Goal: Information Seeking & Learning: Learn about a topic

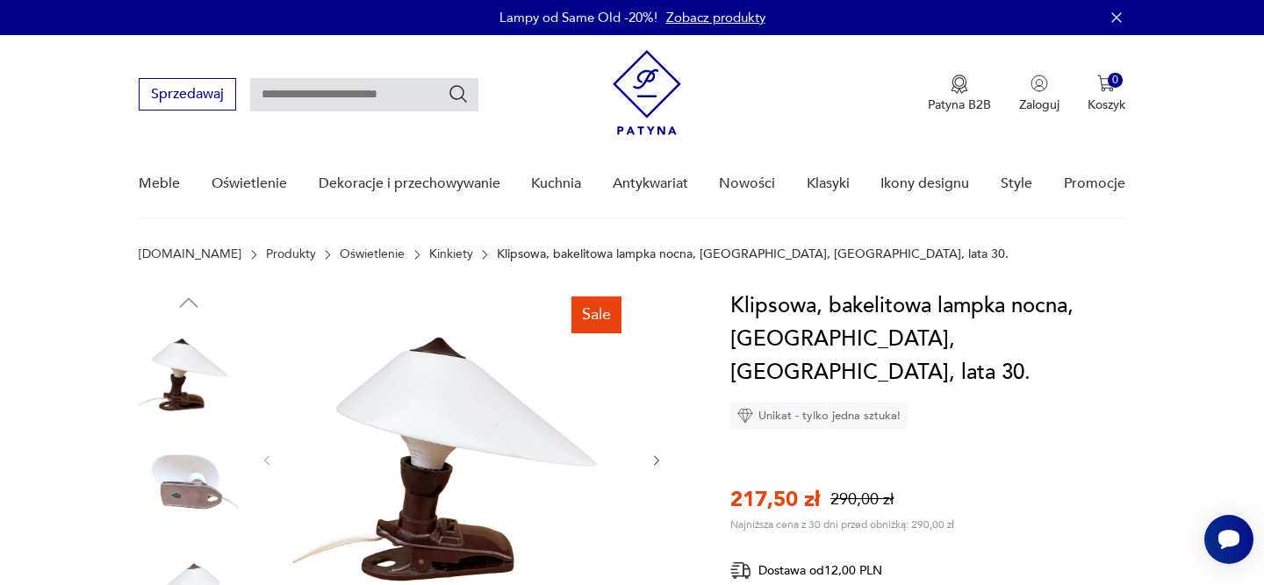
click at [414, 90] on input "text" at bounding box center [364, 94] width 228 height 33
paste input "*****"
type input "*****"
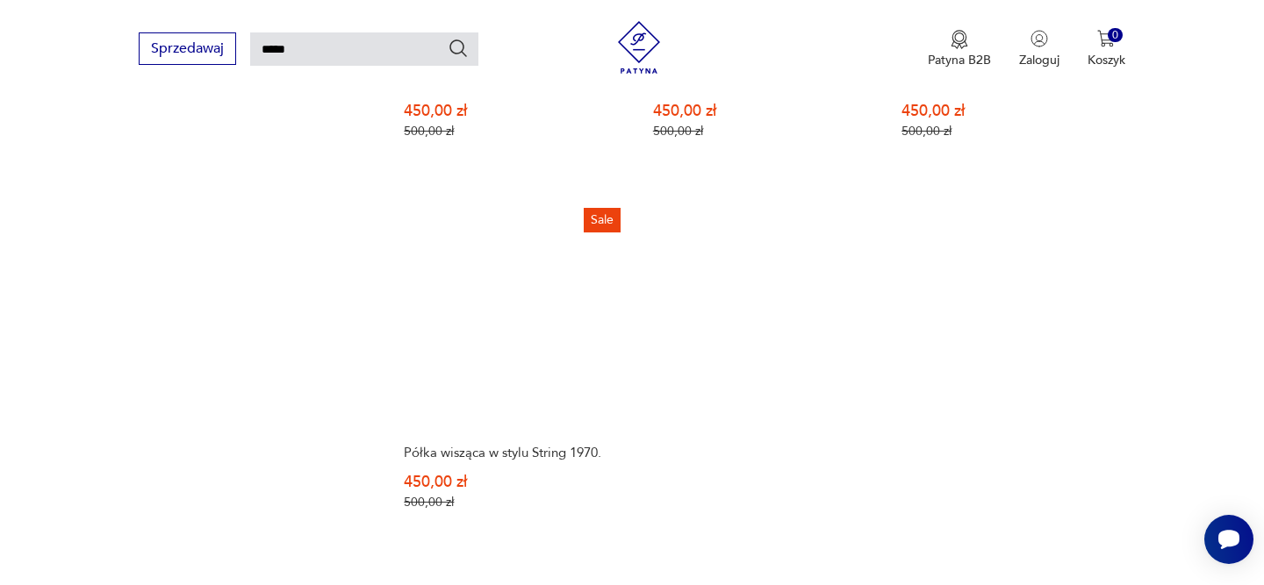
scroll to position [2284, 0]
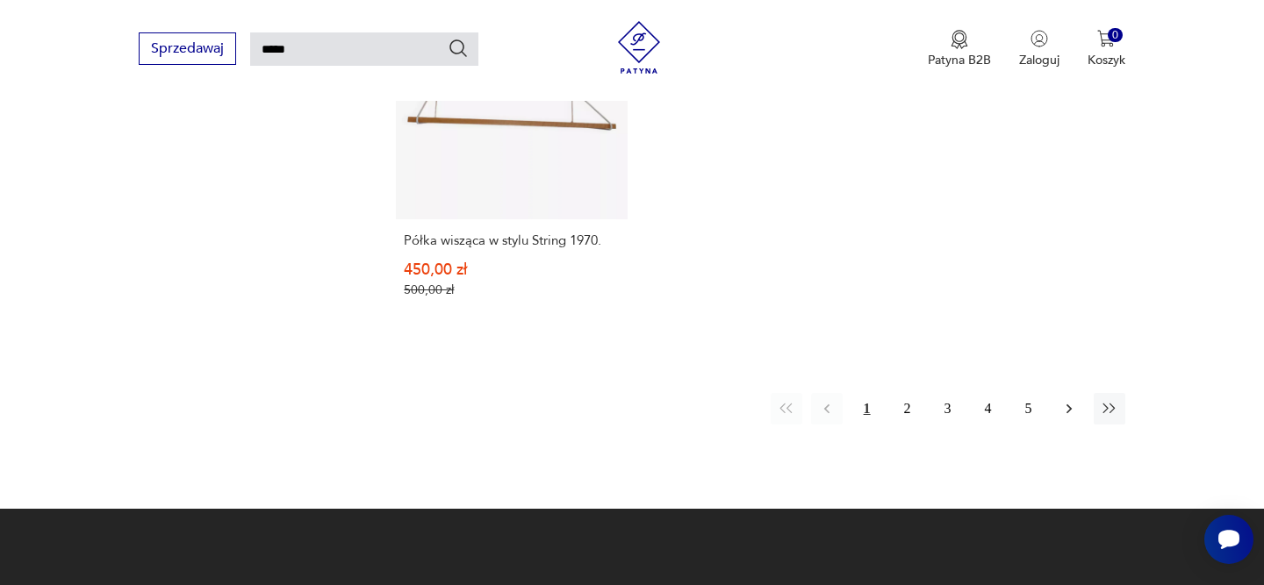
click at [1065, 400] on icon "button" at bounding box center [1069, 409] width 18 height 18
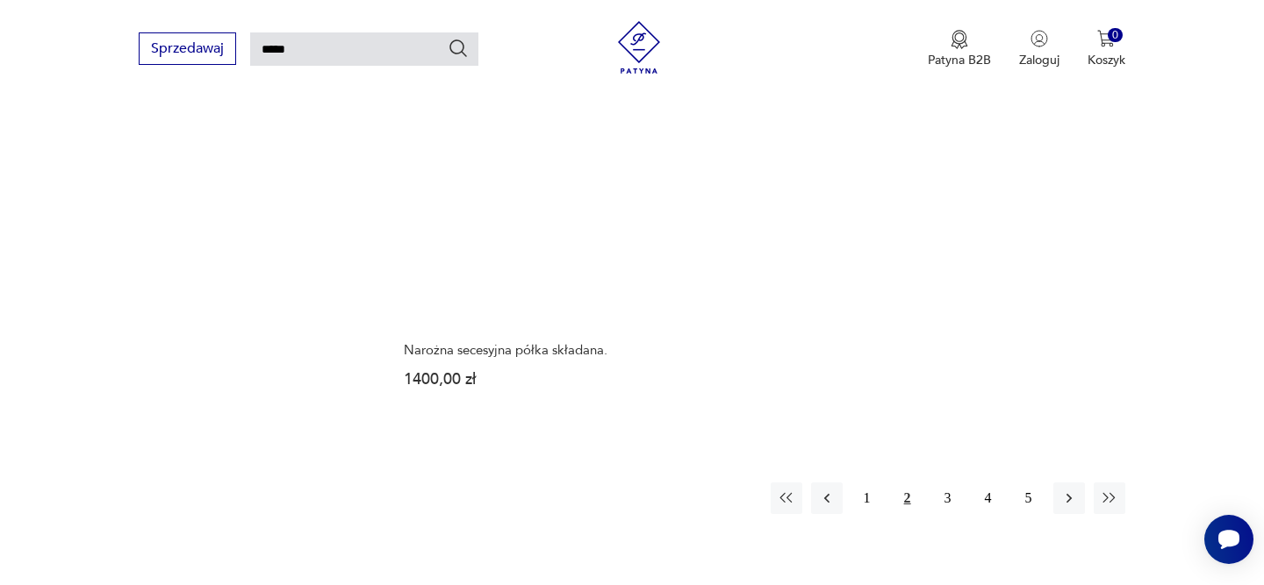
scroll to position [2206, 0]
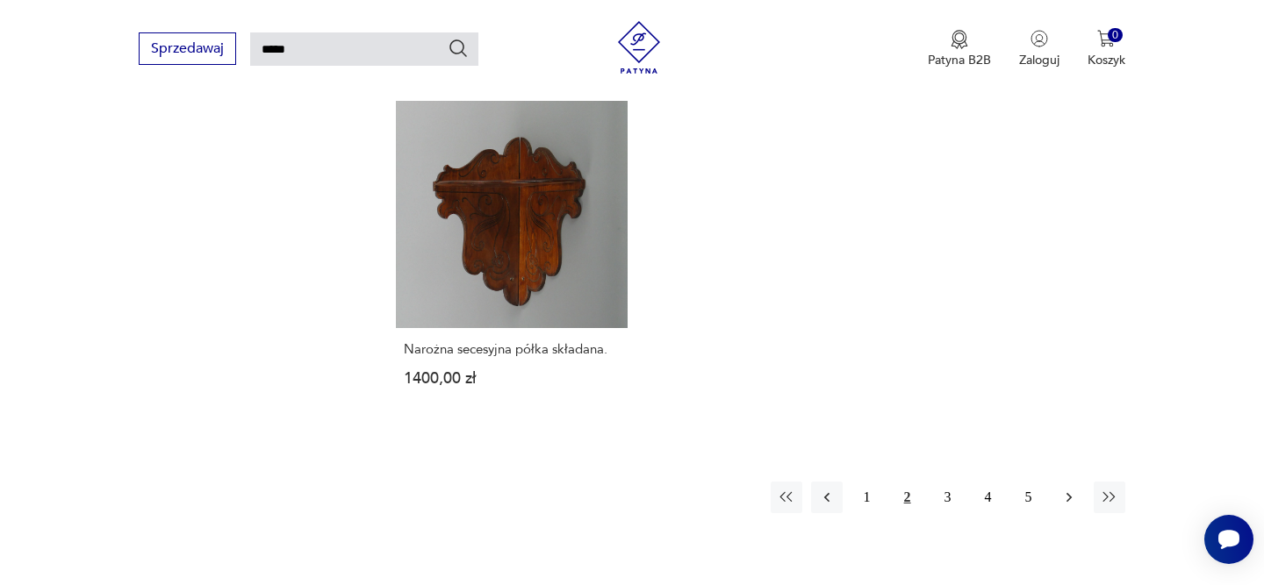
click at [1070, 496] on icon "button" at bounding box center [1067, 498] width 5 height 10
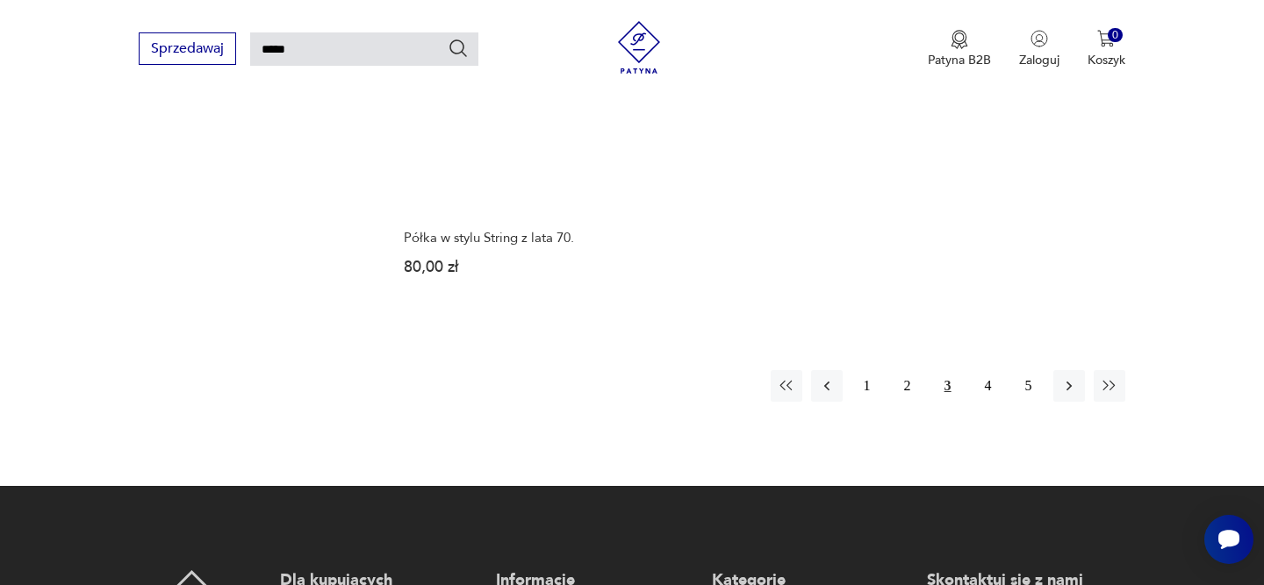
scroll to position [2321, 0]
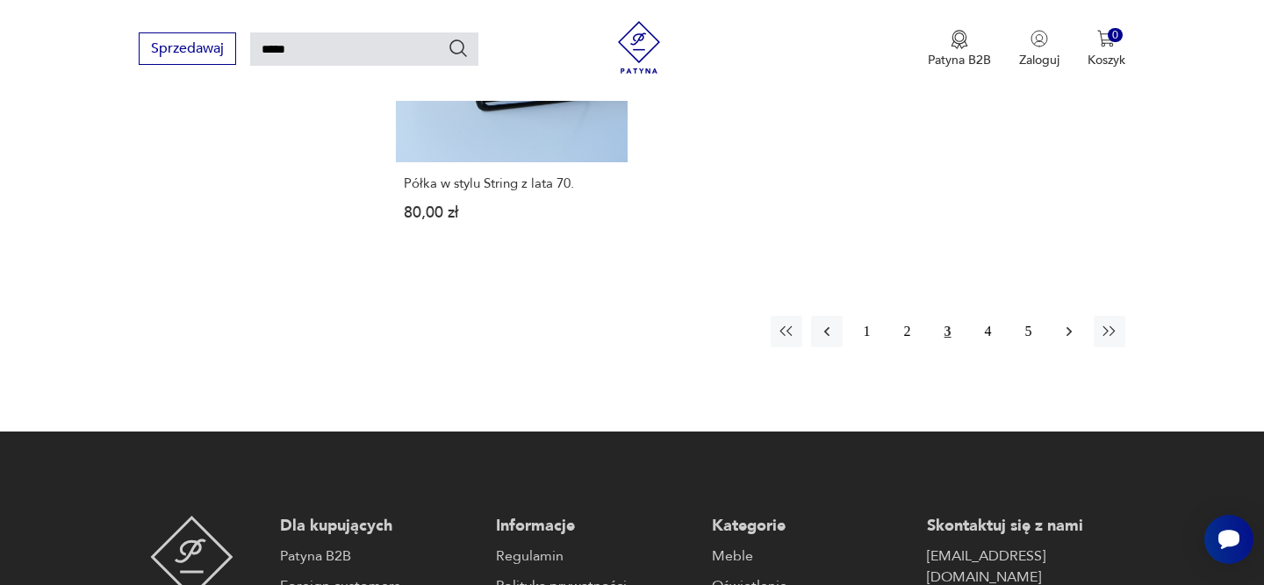
click at [1067, 326] on button "button" at bounding box center [1069, 332] width 32 height 32
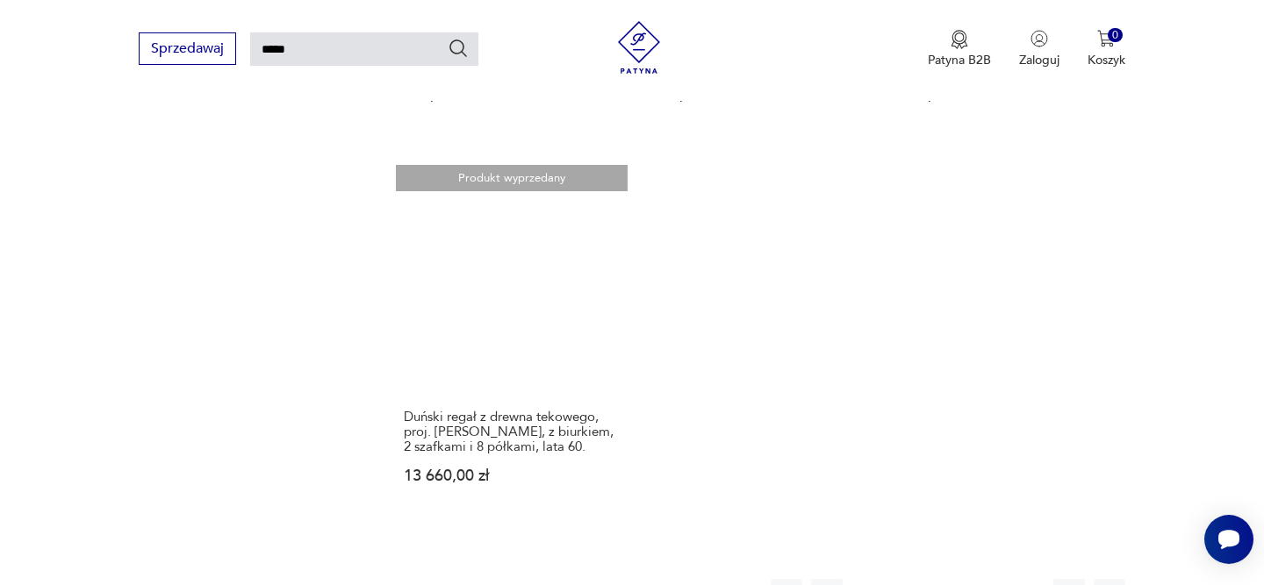
scroll to position [2065, 0]
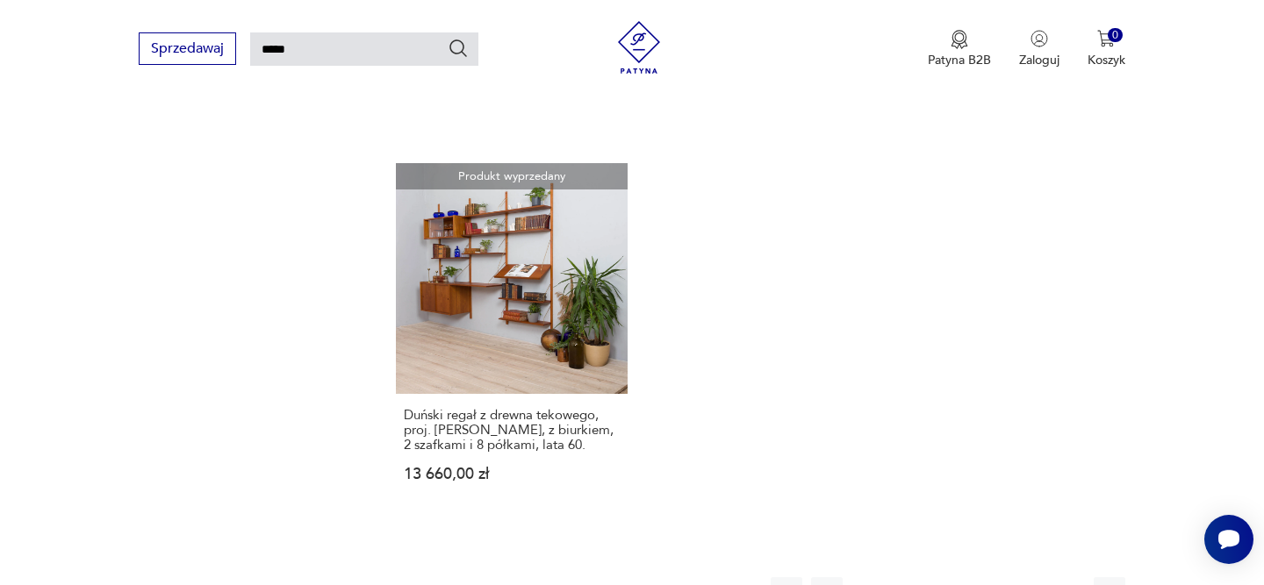
click at [1069, 584] on icon "button" at bounding box center [1069, 593] width 18 height 18
